Goal: Task Accomplishment & Management: Complete application form

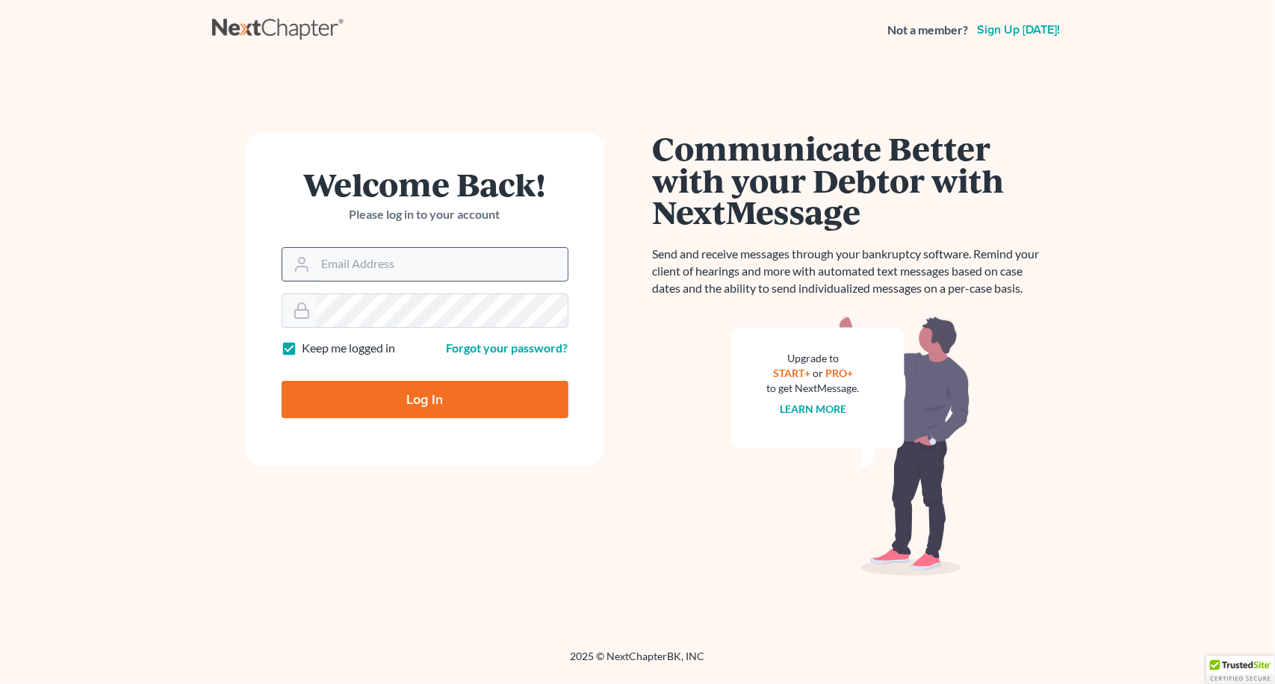
click at [498, 261] on input "Email Address" at bounding box center [442, 264] width 252 height 33
type input "[PERSON_NAME][EMAIL_ADDRESS][DOMAIN_NAME]"
type input "Thinking..."
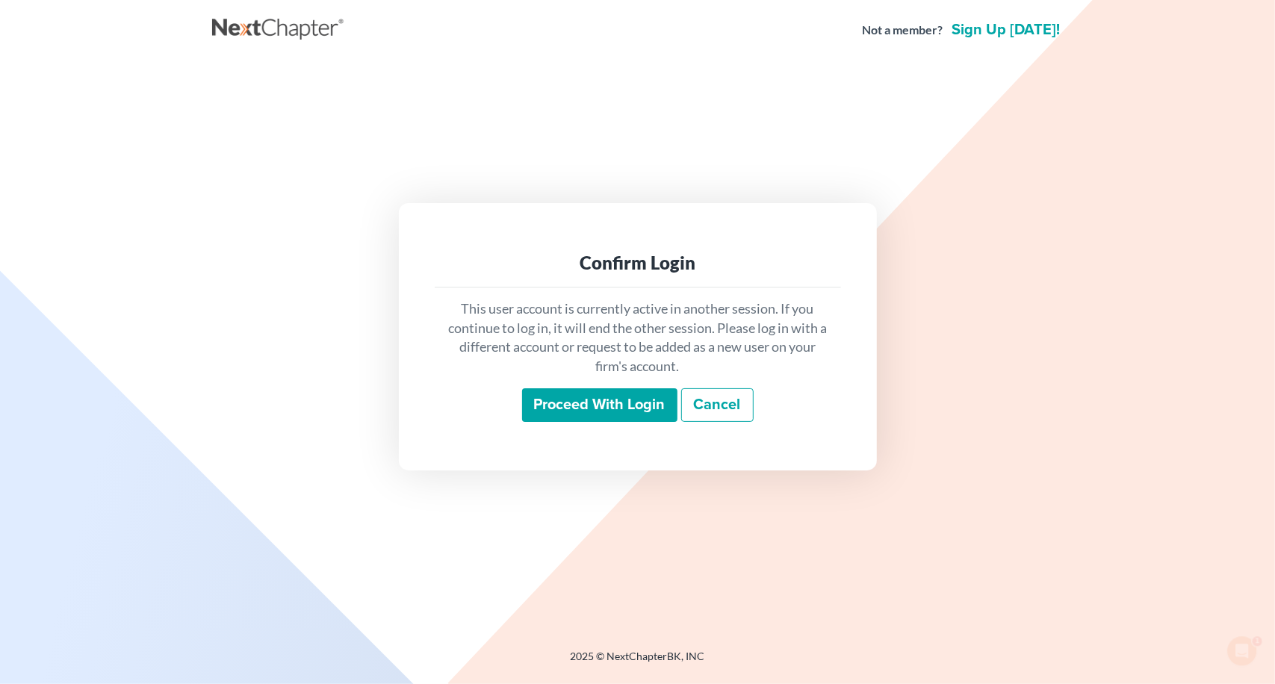
click at [571, 406] on input "Proceed with login" at bounding box center [599, 406] width 155 height 34
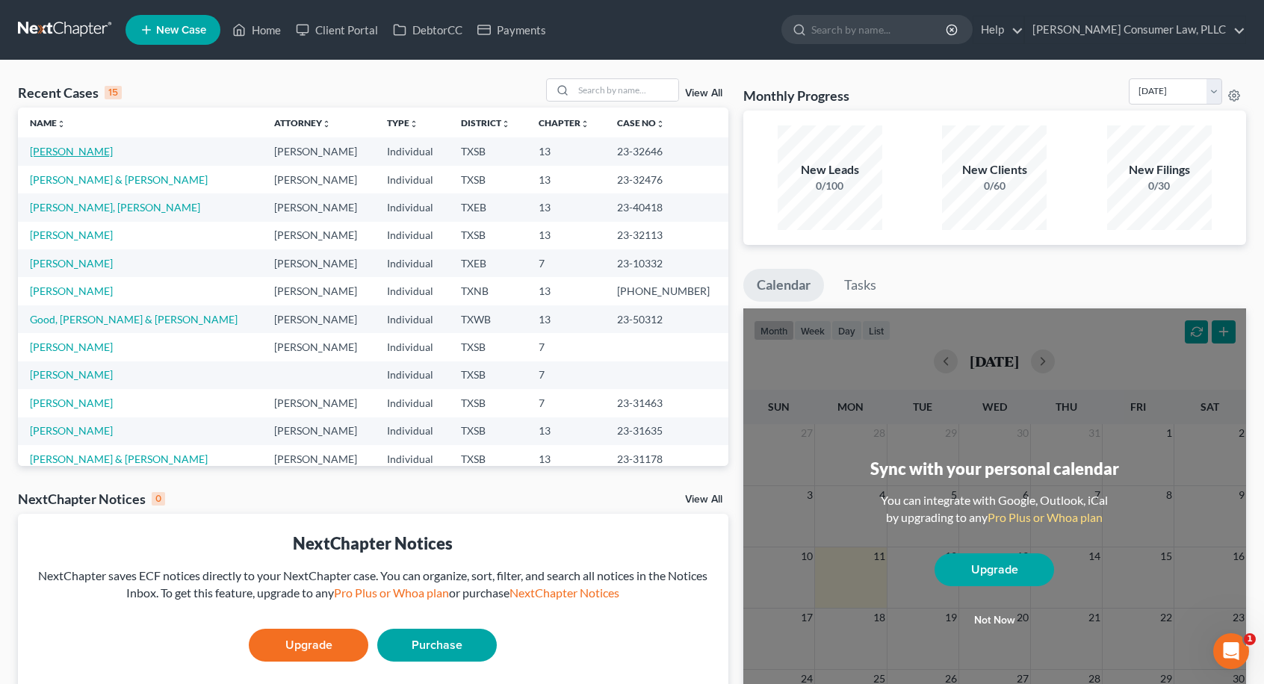
click at [88, 153] on link "[PERSON_NAME]" at bounding box center [71, 151] width 83 height 13
select select "4"
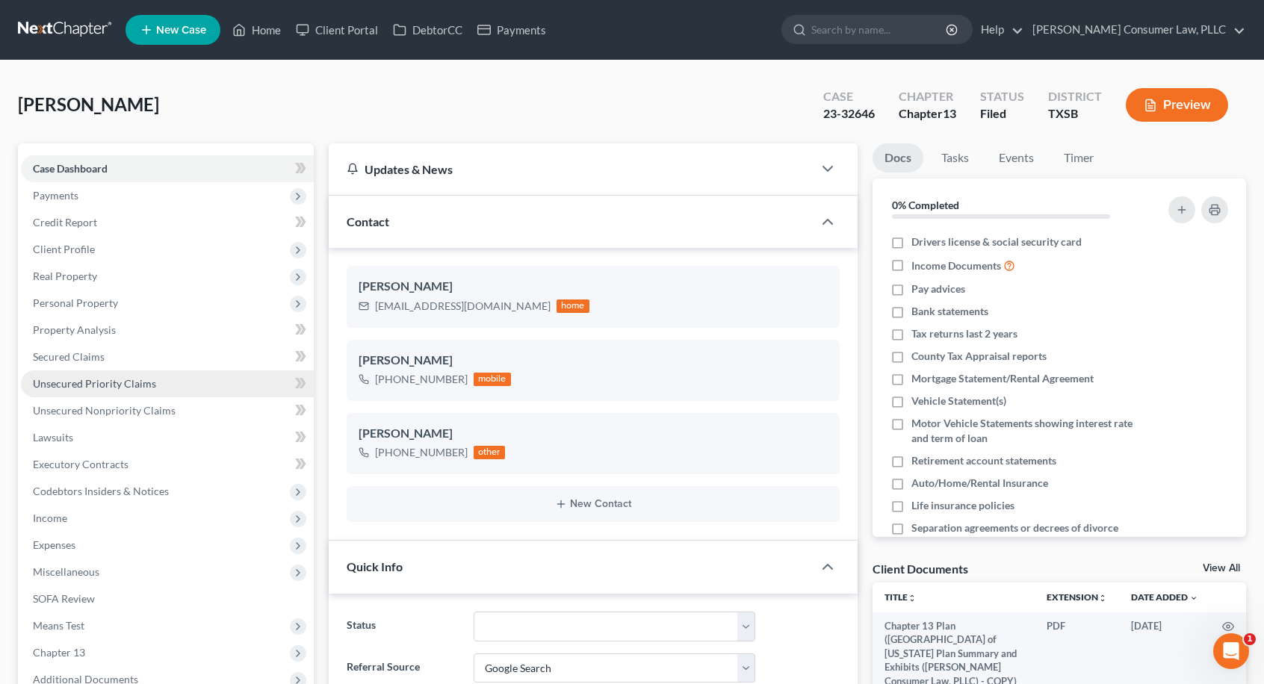
scroll to position [256, 0]
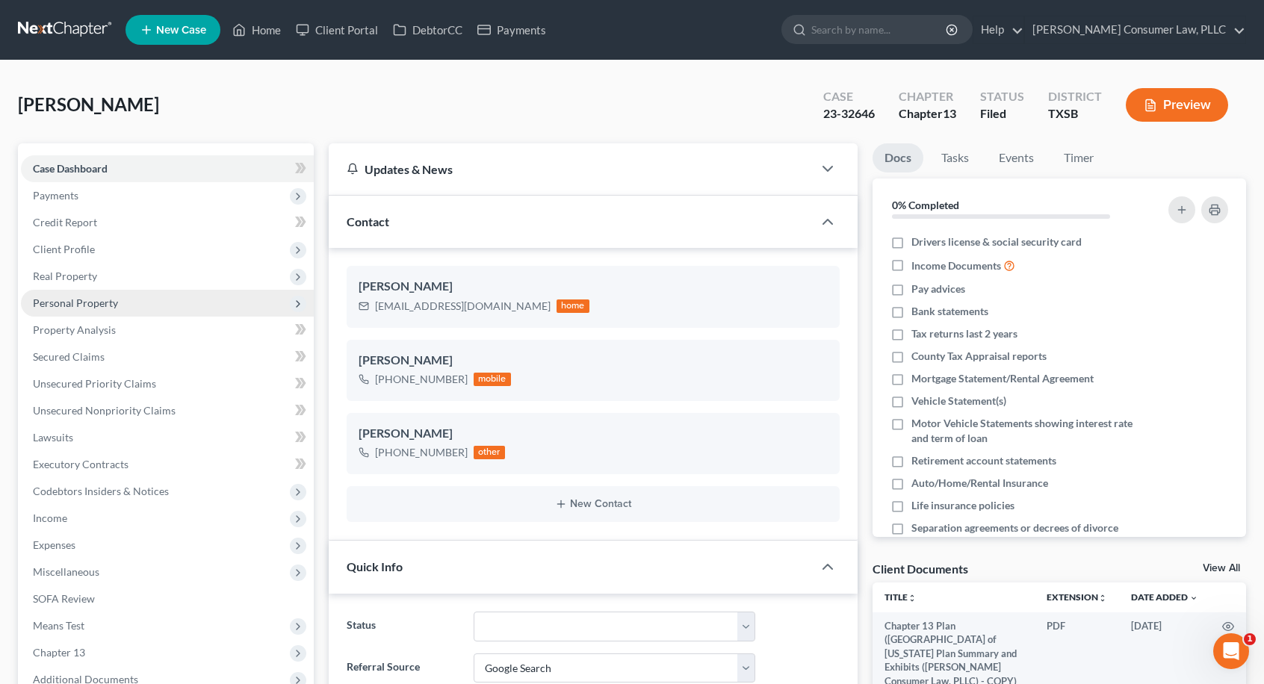
click at [149, 306] on span "Personal Property" at bounding box center [167, 303] width 293 height 27
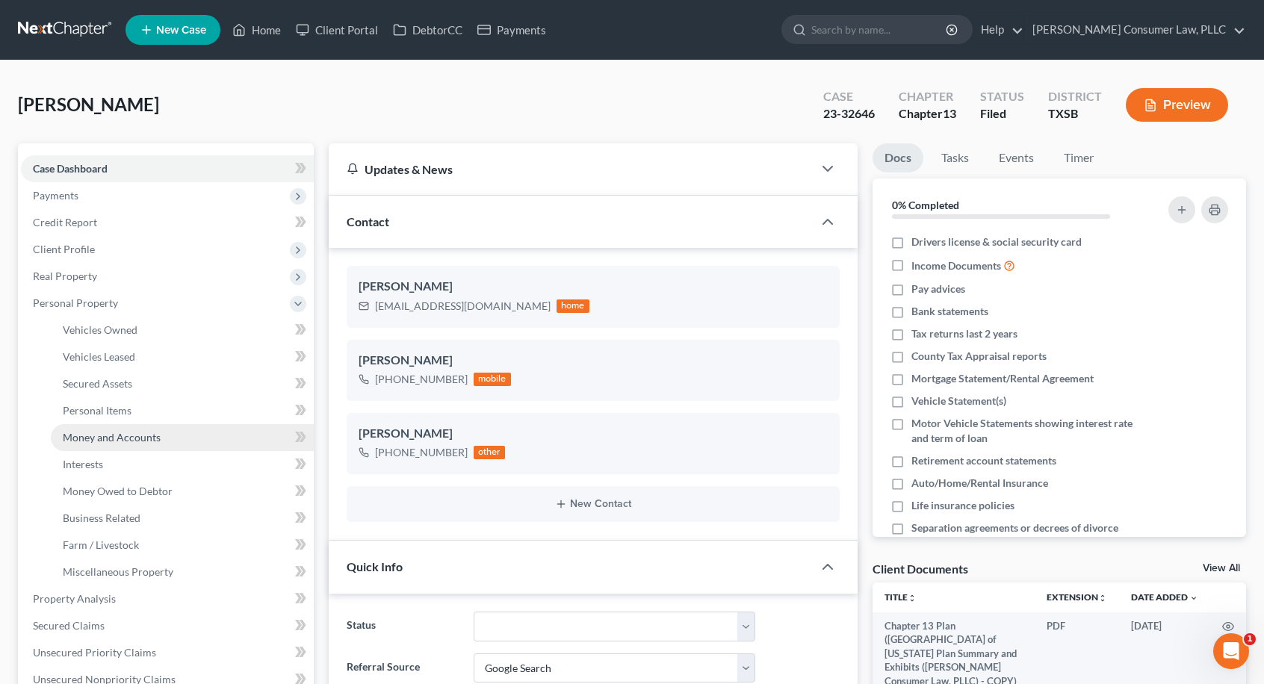
click at [170, 436] on link "Money and Accounts" at bounding box center [182, 437] width 263 height 27
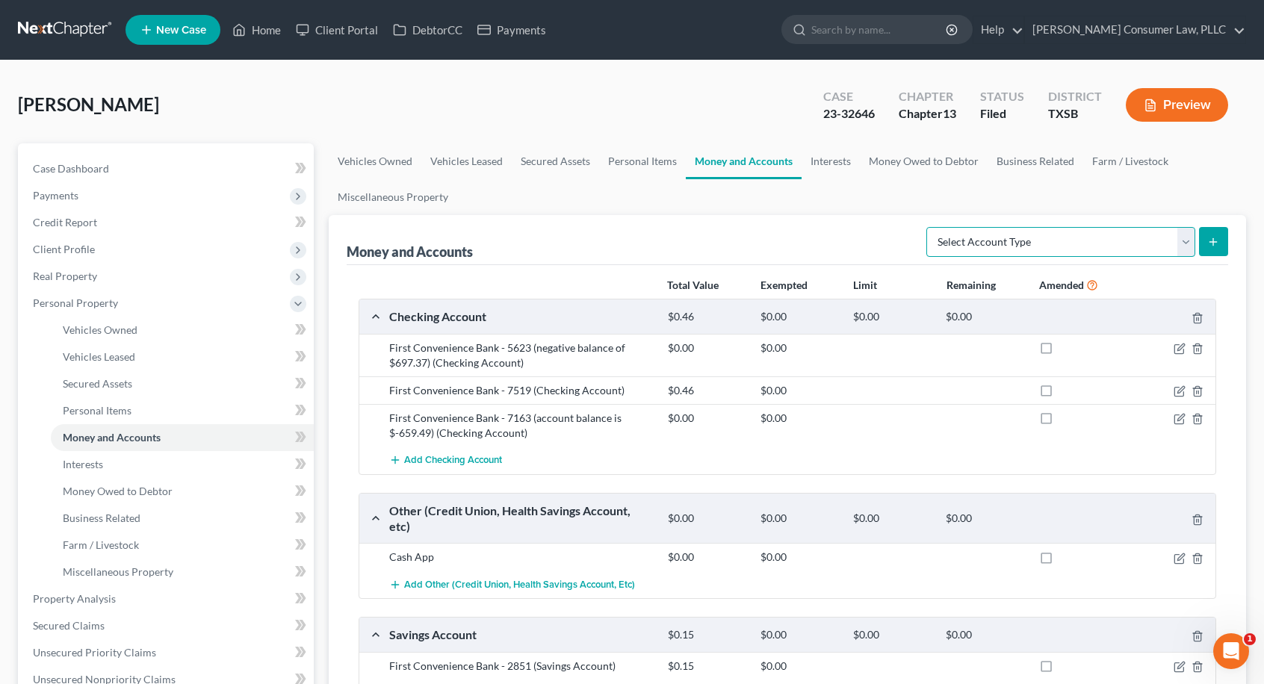
click at [1191, 241] on select "Select Account Type Brokerage Cash on Hand Certificates of Deposit Checking Acc…" at bounding box center [1061, 242] width 269 height 30
select select "other"
click at [930, 227] on select "Select Account Type Brokerage Cash on Hand Certificates of Deposit Checking Acc…" at bounding box center [1061, 242] width 269 height 30
click at [1217, 241] on icon "submit" at bounding box center [1213, 242] width 12 height 12
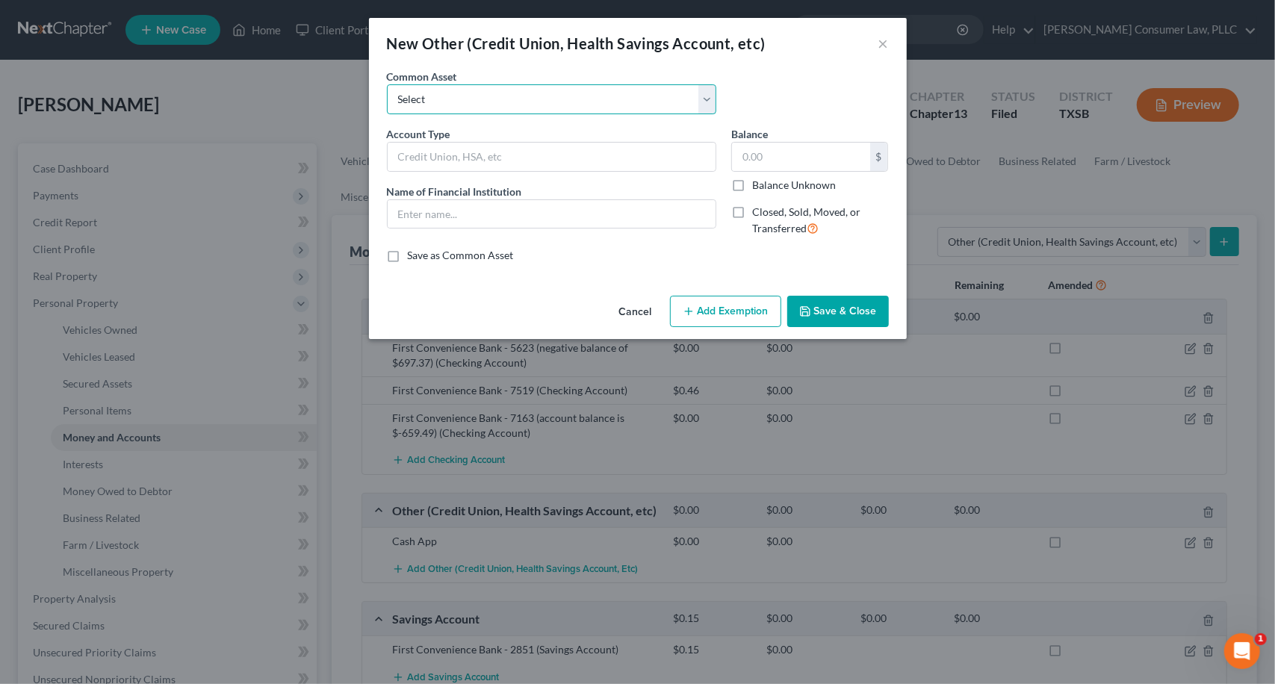
click at [714, 89] on select "Select Cash App Account Paypal P2P Money Transfer Services CashApp P2P Money Tr…" at bounding box center [552, 99] width 330 height 30
select select "9"
click at [387, 84] on select "Select Cash App Account Paypal P2P Money Transfer Services CashApp P2P Money Tr…" at bounding box center [552, 99] width 330 height 30
type input "CashApp/P2P Money Transfer Services"
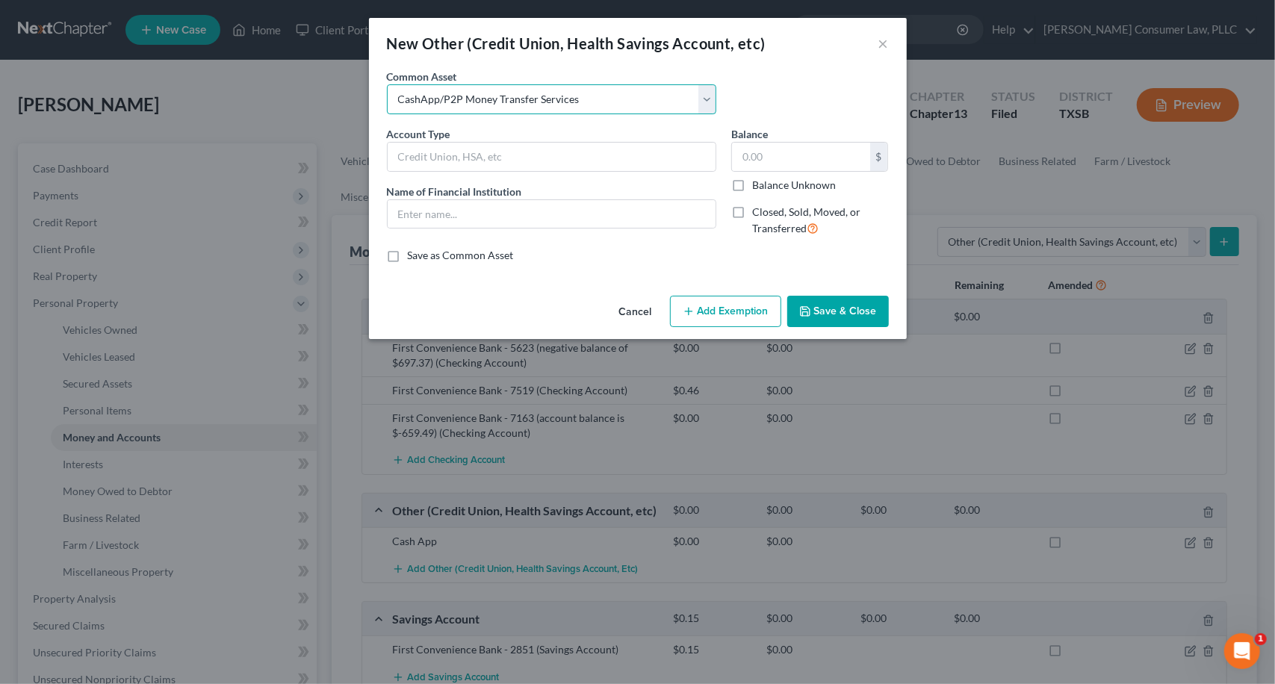
type input "0"
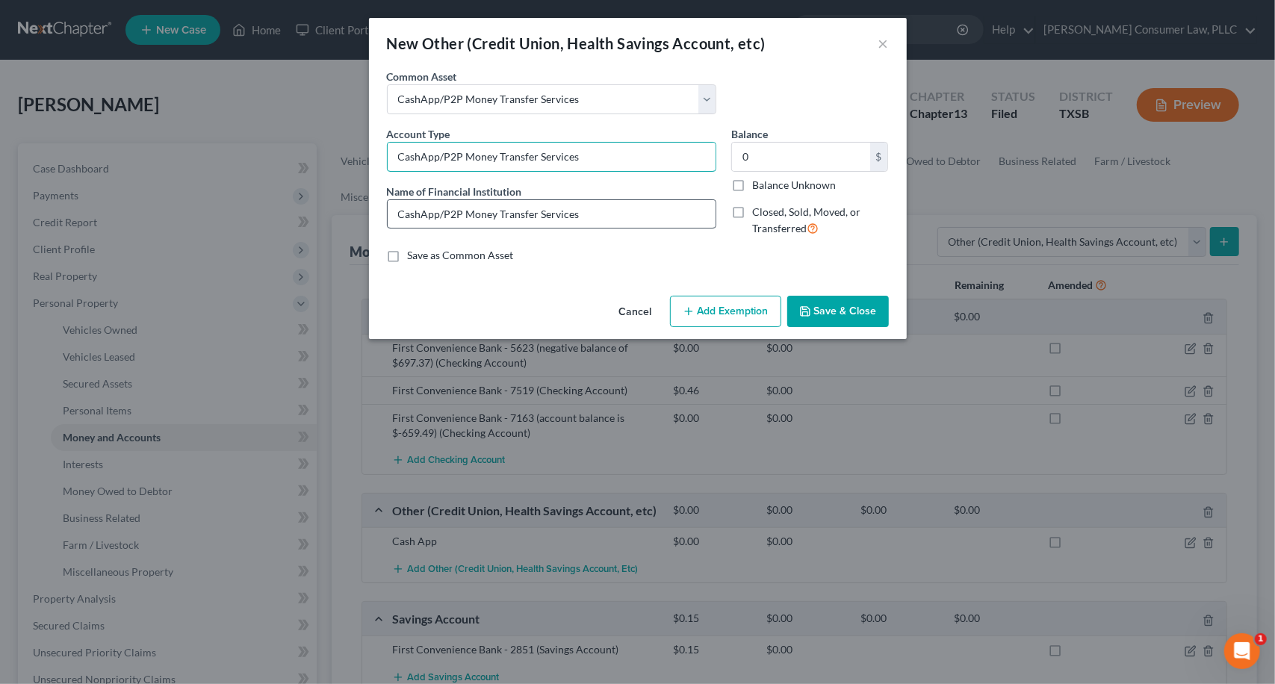
drag, startPoint x: 616, startPoint y: 155, endPoint x: 569, endPoint y: 200, distance: 64.5
click at [355, 150] on div "New Other (Credit Union, Health Savings Account, etc) × An exemption set must f…" at bounding box center [637, 342] width 1275 height 684
click at [634, 314] on button "Cancel" at bounding box center [635, 312] width 57 height 30
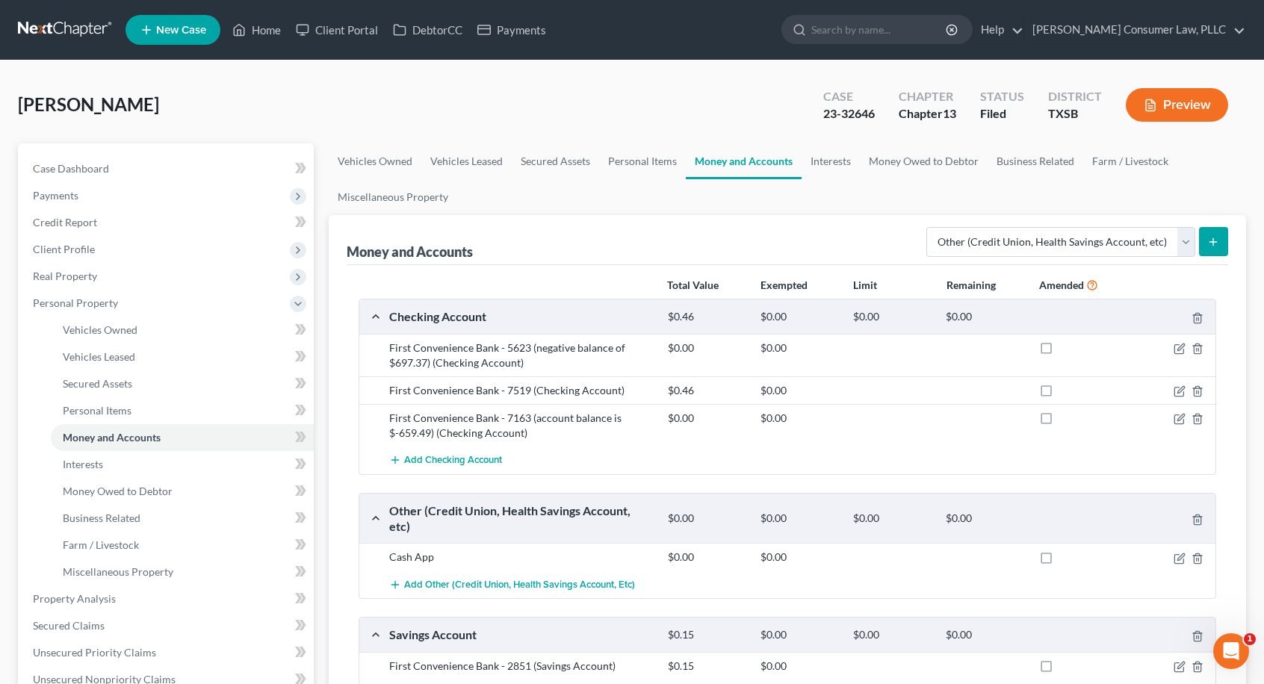
click at [1219, 240] on icon "submit" at bounding box center [1213, 242] width 12 height 12
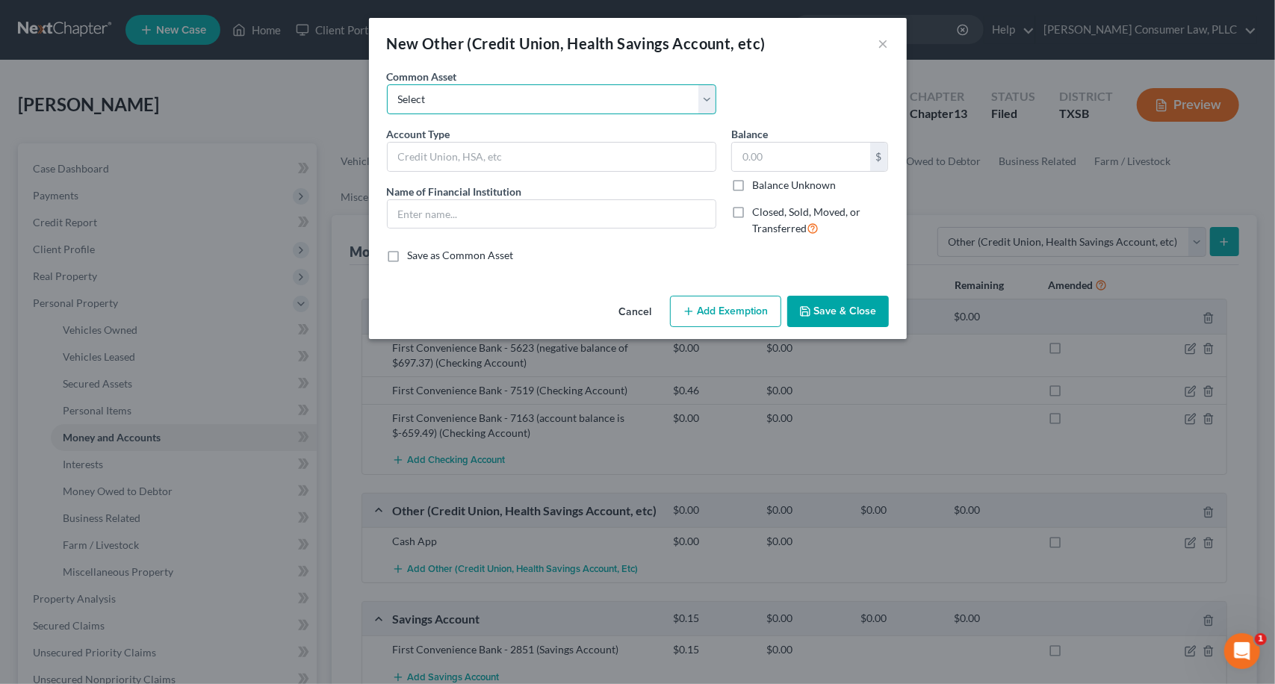
drag, startPoint x: 707, startPoint y: 90, endPoint x: 693, endPoint y: 99, distance: 15.8
click at [707, 90] on select "Select Cash App Account Paypal P2P Money Transfer Services CashApp P2P Money Tr…" at bounding box center [552, 99] width 330 height 30
select select "6"
click at [387, 84] on select "Select Cash App Account Paypal P2P Money Transfer Services CashApp P2P Money Tr…" at bounding box center [552, 99] width 330 height 30
type input "Venmo/P2P Money Transfer Services"
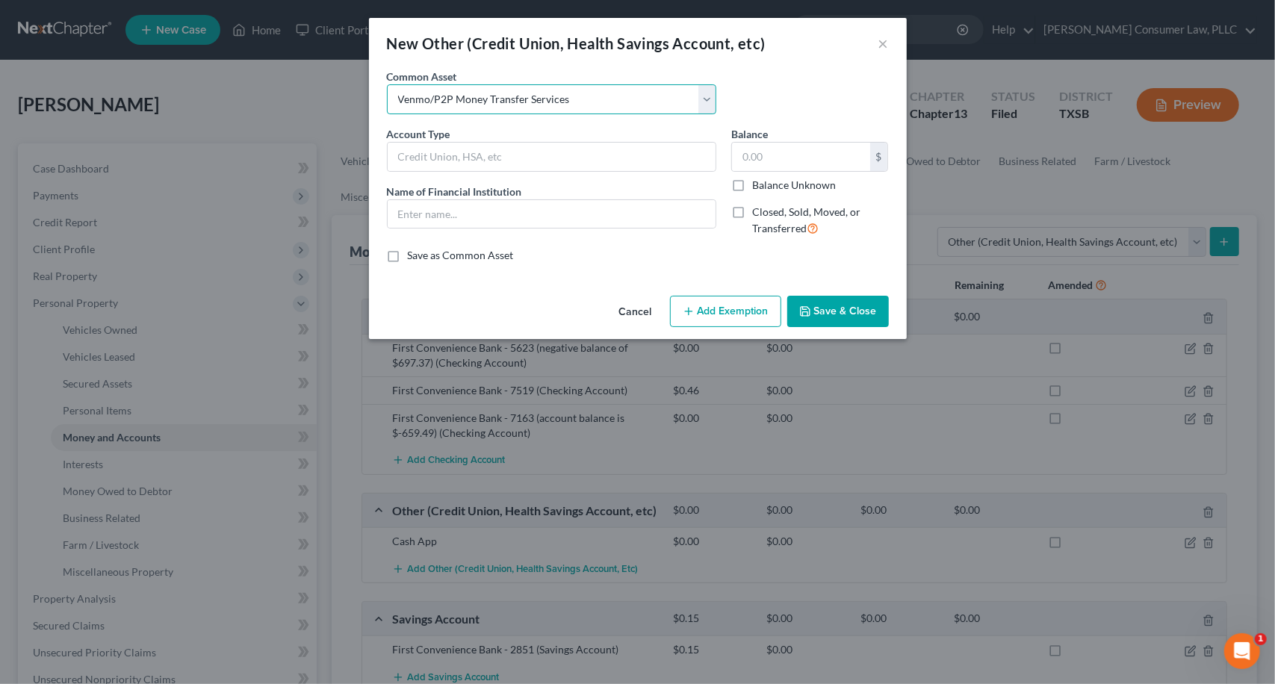
type input "Venmo/P2P Money Transfer Services"
type input "0"
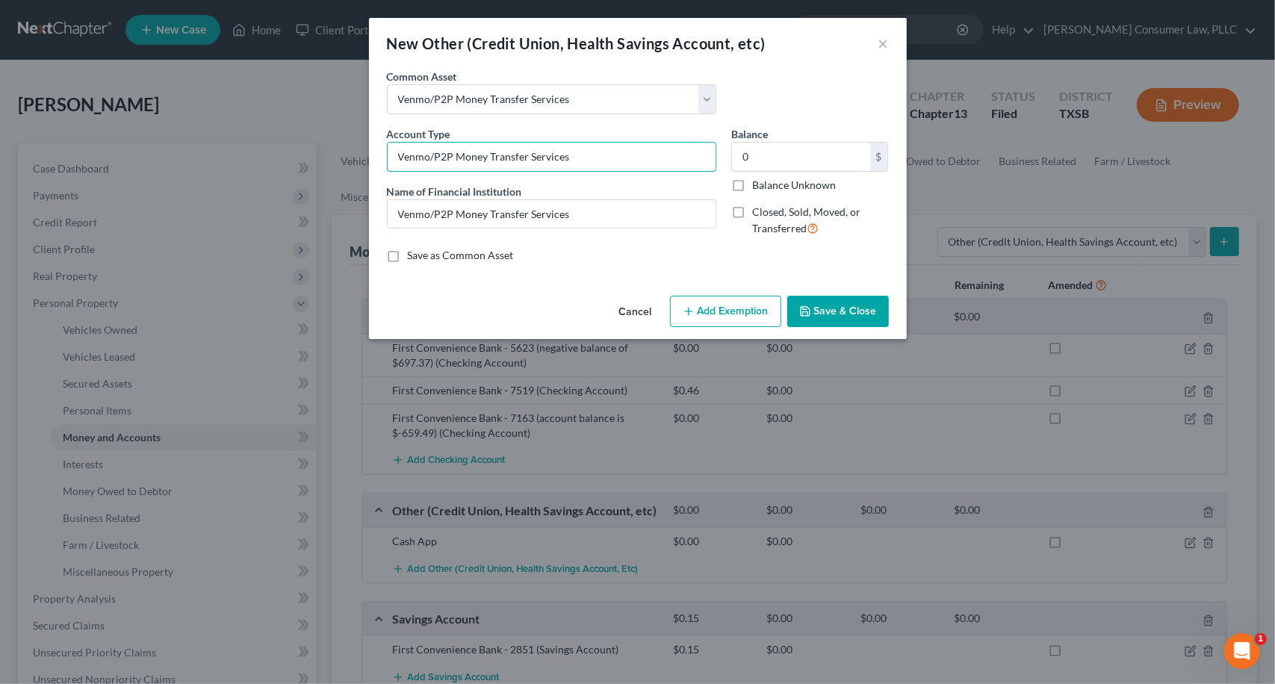
drag, startPoint x: 583, startPoint y: 158, endPoint x: 507, endPoint y: 179, distance: 78.3
click at [320, 144] on div "New Other (Credit Union, Health Savings Account, etc) × An exemption set must f…" at bounding box center [637, 342] width 1275 height 684
click at [638, 316] on button "Cancel" at bounding box center [635, 312] width 57 height 30
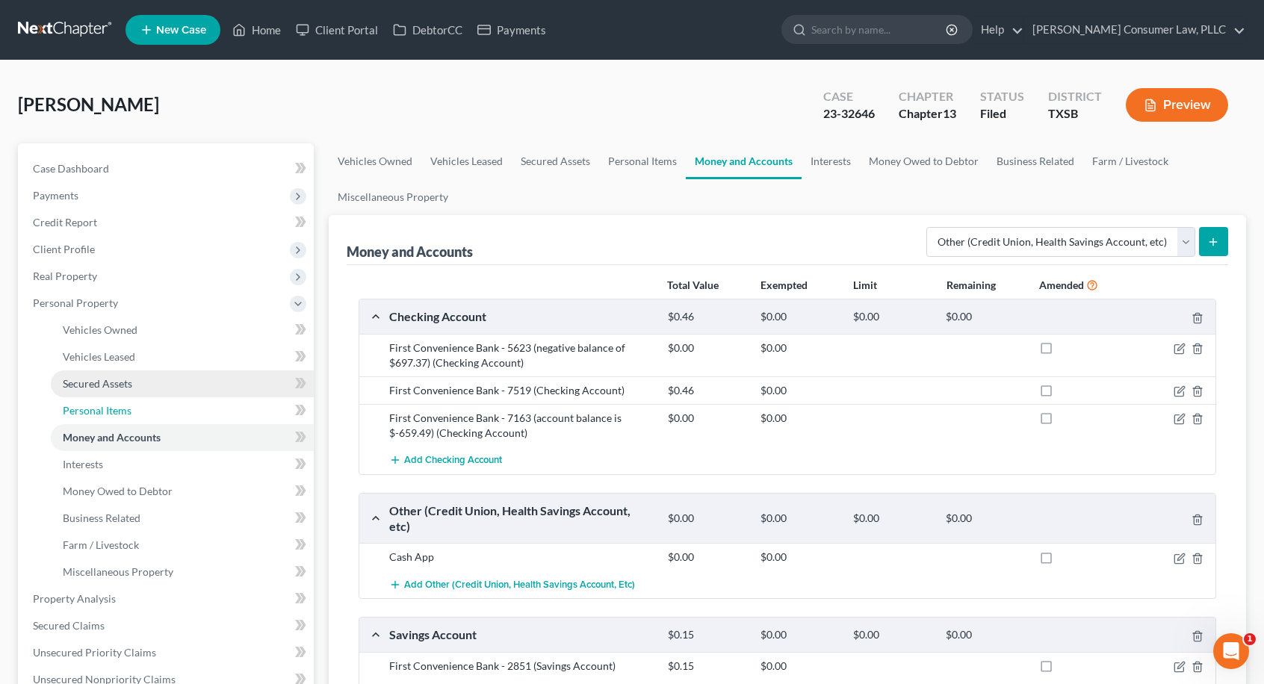
drag, startPoint x: 109, startPoint y: 415, endPoint x: 123, endPoint y: 383, distance: 35.1
click at [109, 415] on span "Personal Items" at bounding box center [97, 410] width 69 height 13
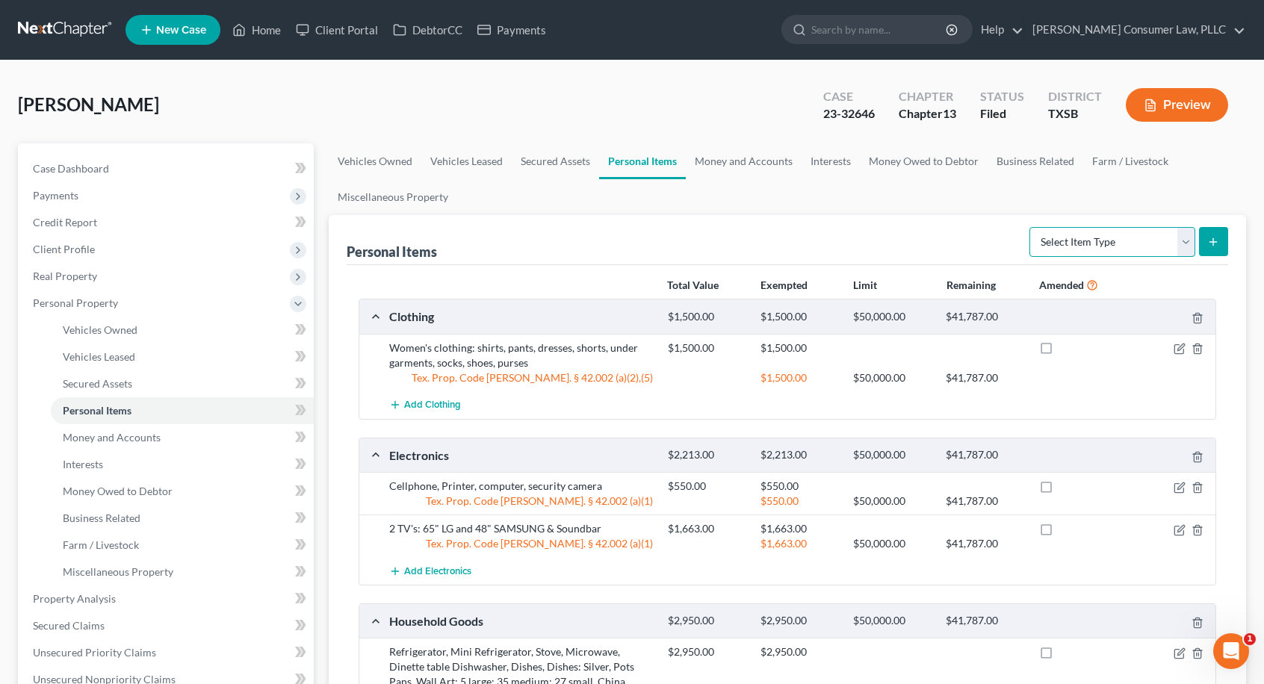
drag, startPoint x: 1182, startPoint y: 235, endPoint x: 1154, endPoint y: 243, distance: 29.6
click at [1182, 235] on select "Select Item Type Clothing Collectibles Of Value Electronics Firearms Household …" at bounding box center [1113, 242] width 166 height 30
select select "clothing"
click at [1032, 227] on select "Select Item Type Clothing Collectibles Of Value Electronics Firearms Household …" at bounding box center [1113, 242] width 166 height 30
click at [1212, 242] on icon "submit" at bounding box center [1213, 242] width 12 height 12
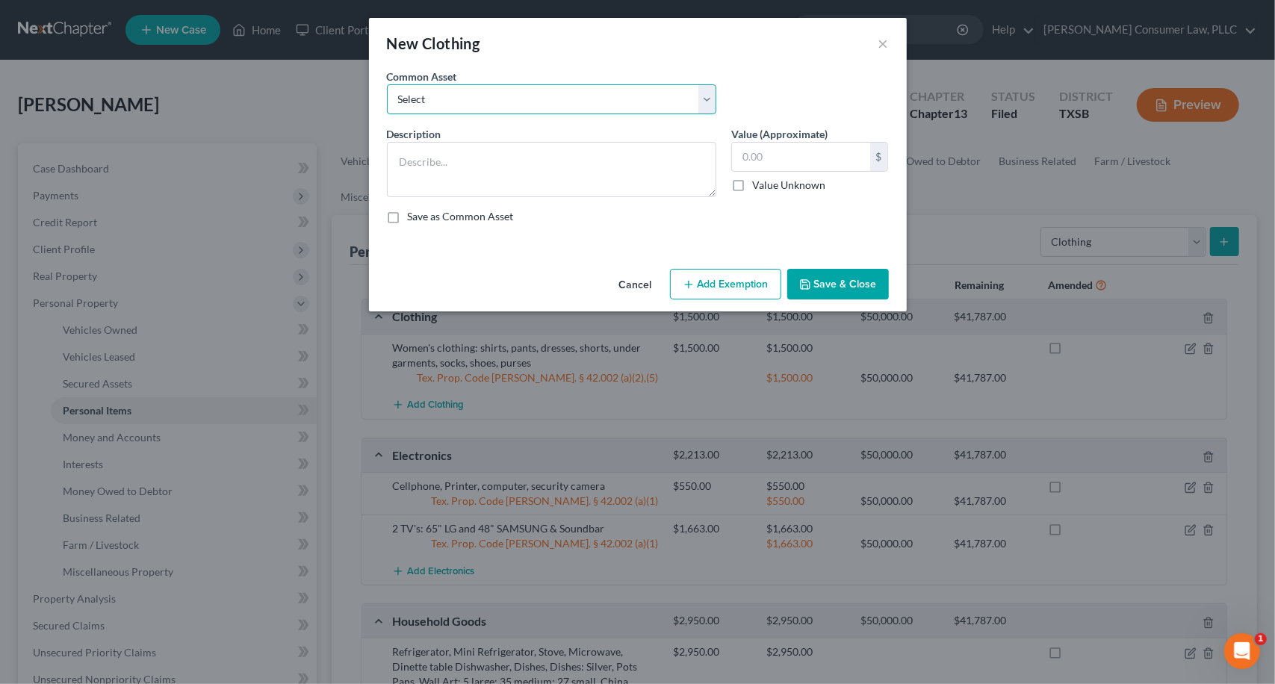
drag, startPoint x: 708, startPoint y: 105, endPoint x: 696, endPoint y: 110, distance: 12.8
click at [708, 105] on select "Select Women's clothing: shirts, pants, dresses, skirts, shorts, under garments…" at bounding box center [552, 99] width 330 height 30
select select "3"
click at [387, 84] on select "Select Women's clothing: shirts, pants, dresses, skirts, shorts, under garments…" at bounding box center [552, 99] width 330 height 30
type textarea "Women's clothing: shirts, pants, dresses, shorts, socks, shoes, and Mens Clothi…"
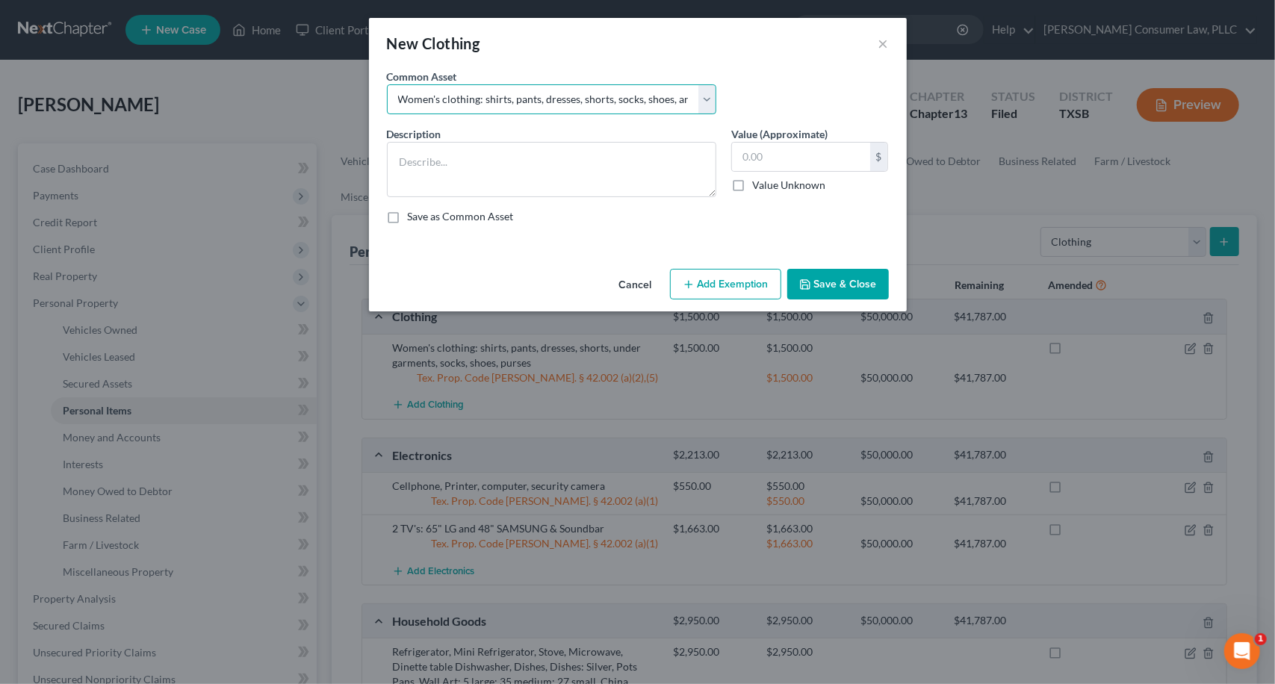
type input "2,000.00"
click at [705, 97] on select "Select Women's clothing: shirts, pants, dresses, skirts, shorts, under garments…" at bounding box center [552, 99] width 330 height 30
select select "1"
click at [387, 84] on select "Select Women's clothing: shirts, pants, dresses, skirts, shorts, under garments…" at bounding box center [552, 99] width 330 height 30
type textarea "Women's clothing: shirts, pants, dresses, shorts, under garments, socks, shoes,…"
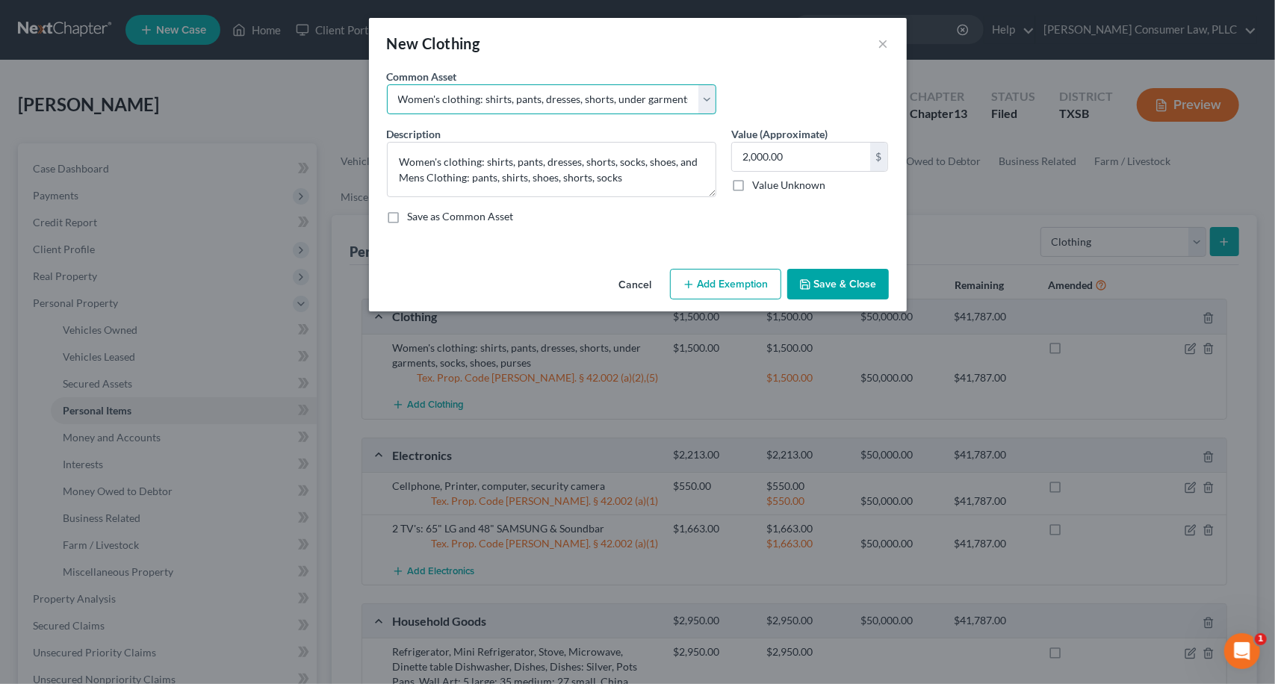
type input "200.00"
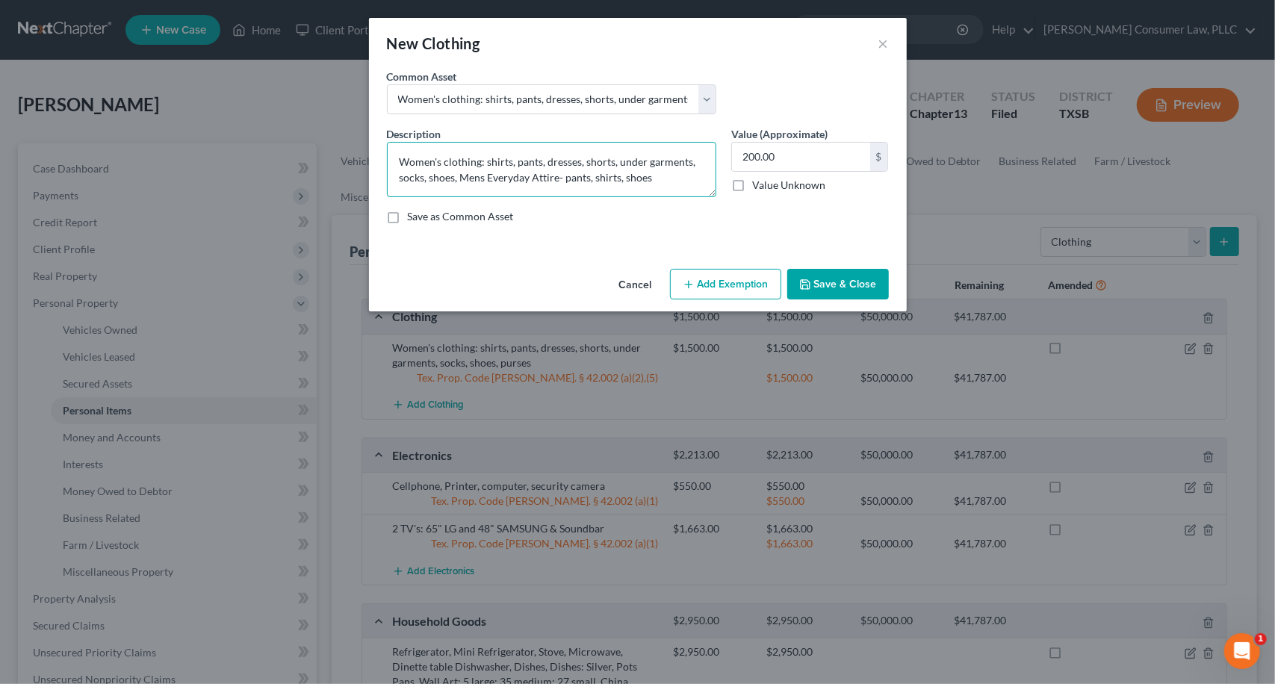
drag, startPoint x: 655, startPoint y: 180, endPoint x: 377, endPoint y: 146, distance: 280.8
click at [377, 146] on div "An exemption set must first be selected from the Filing Information section. Co…" at bounding box center [638, 166] width 538 height 194
click at [634, 285] on button "Cancel" at bounding box center [635, 285] width 57 height 30
